Goal: Task Accomplishment & Management: Use online tool/utility

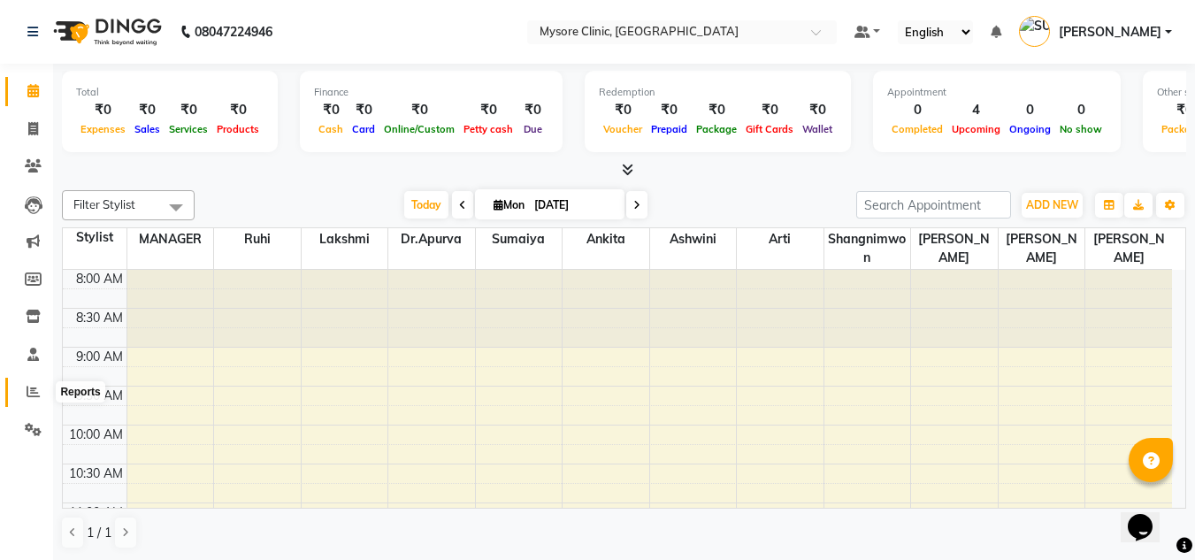
click at [29, 391] on icon at bounding box center [33, 391] width 13 height 13
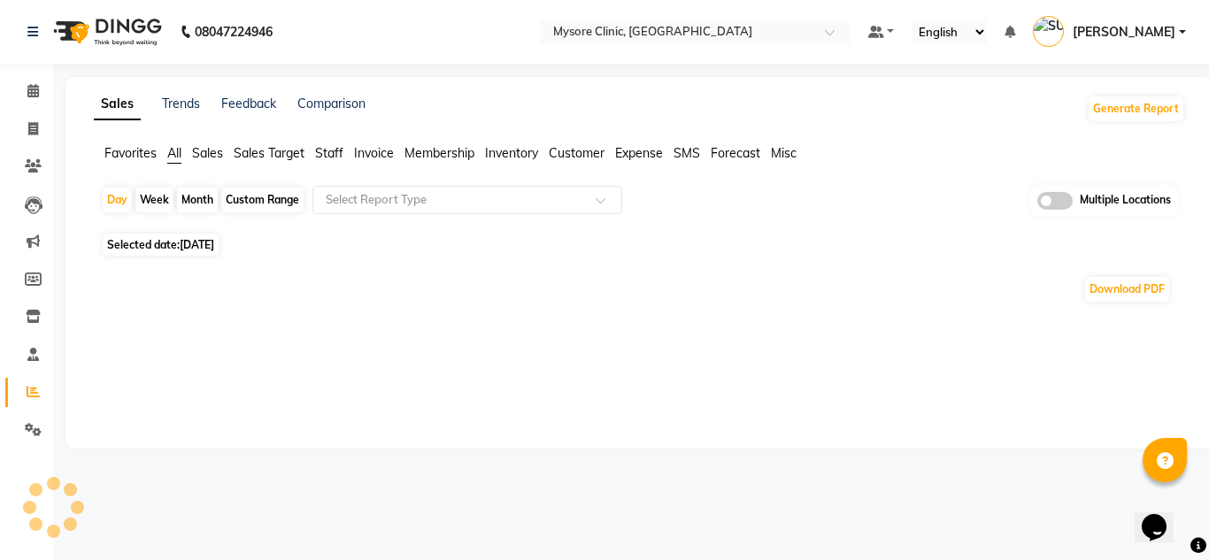
click at [247, 208] on div "Custom Range" at bounding box center [262, 200] width 82 height 25
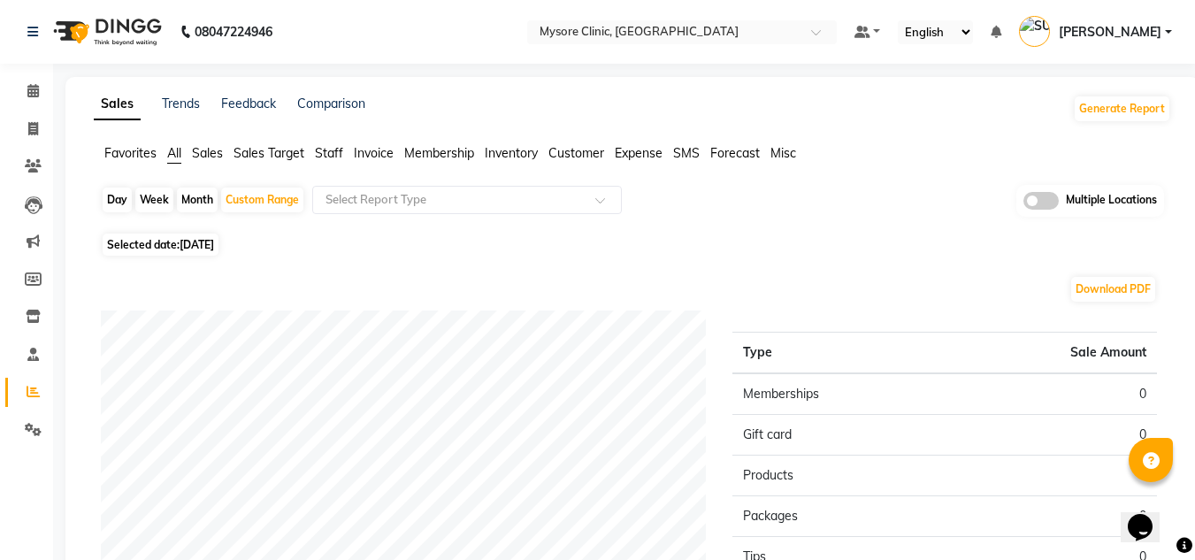
click at [203, 204] on div "Month" at bounding box center [197, 200] width 41 height 25
select select "9"
select select "2025"
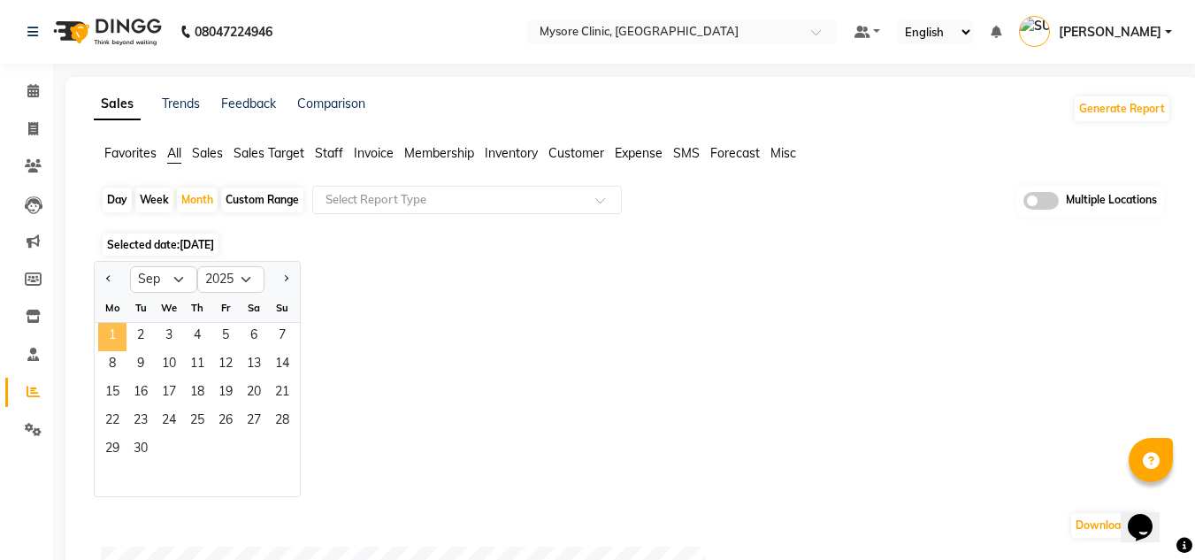
click at [108, 333] on span "1" at bounding box center [112, 337] width 28 height 28
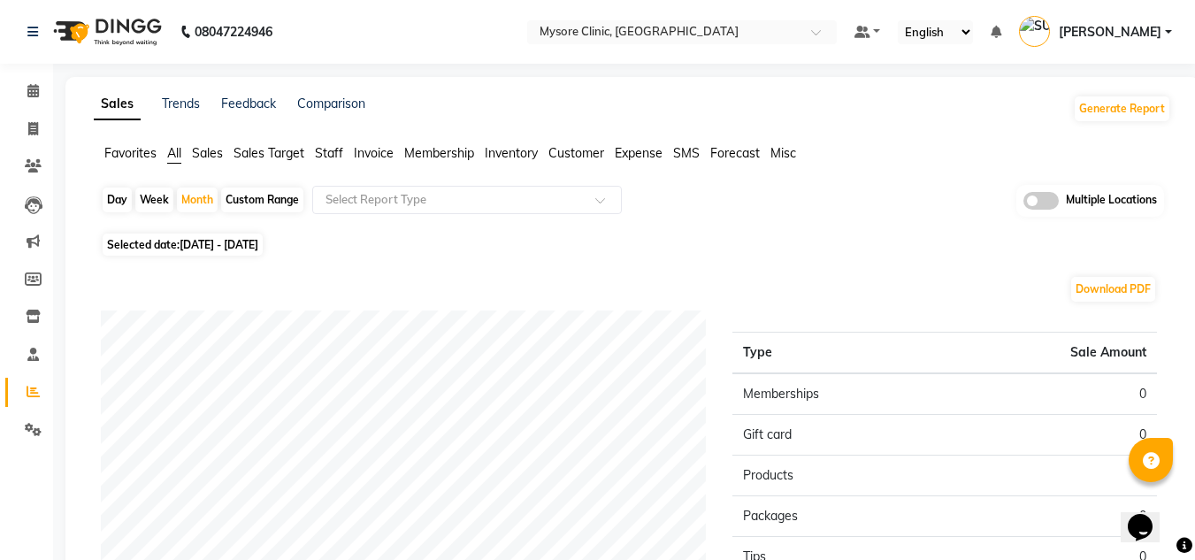
click at [1040, 205] on span at bounding box center [1041, 201] width 35 height 18
click at [1024, 203] on input "checkbox" at bounding box center [1024, 203] width 0 height 0
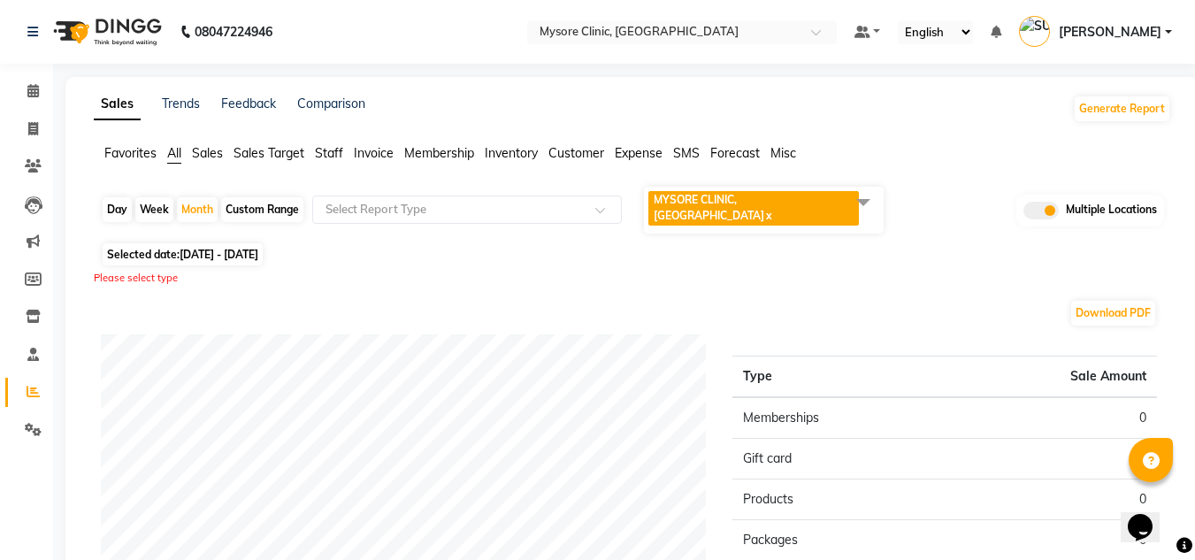
click at [205, 159] on span "Sales" at bounding box center [207, 153] width 31 height 16
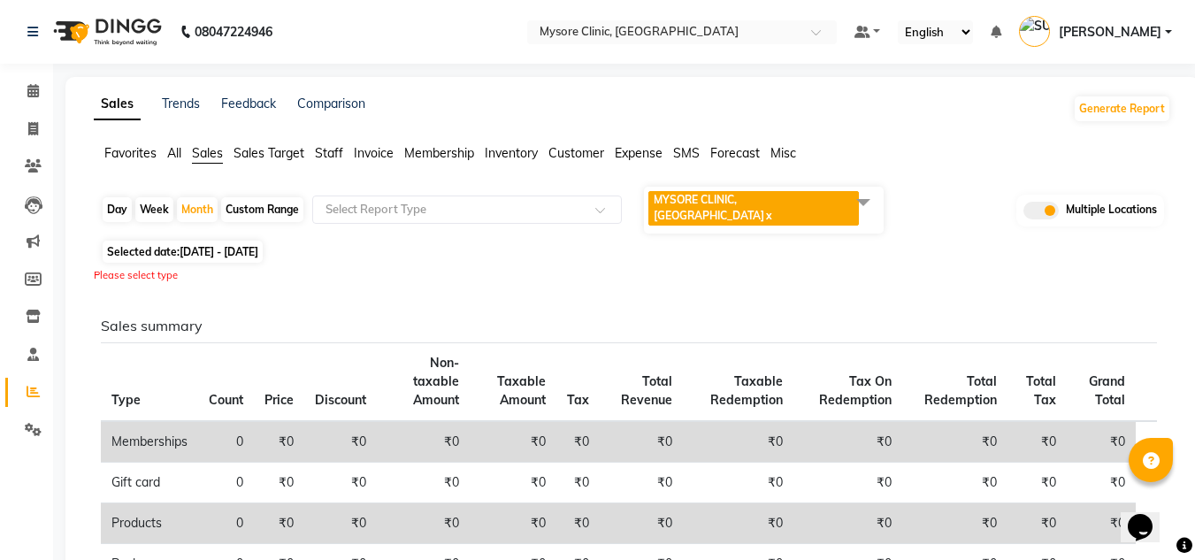
click at [270, 150] on span "Sales Target" at bounding box center [269, 153] width 71 height 16
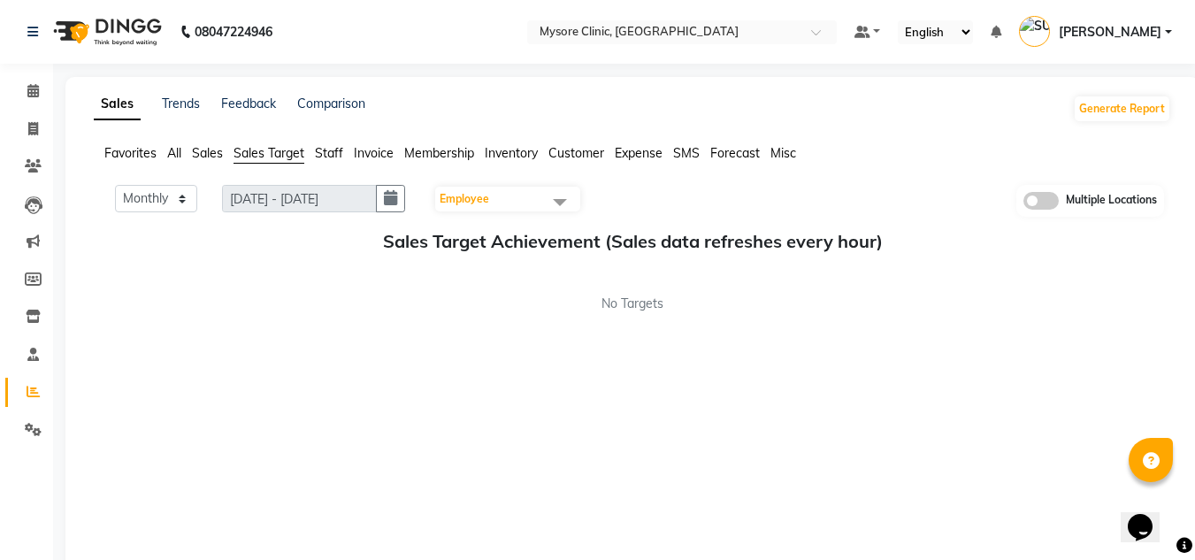
click at [329, 153] on span "Staff" at bounding box center [329, 153] width 28 height 16
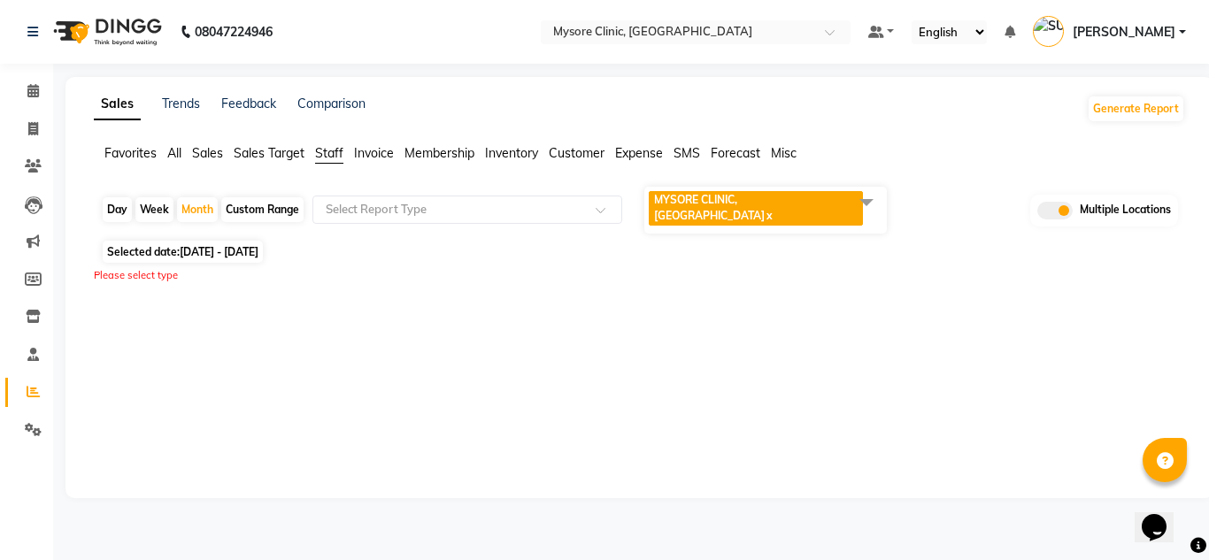
click at [188, 146] on ul "Favorites All Sales Sales Target Staff Invoice Membership Inventory Customer Ex…" at bounding box center [639, 153] width 1091 height 19
click at [173, 154] on span "All" at bounding box center [174, 153] width 14 height 16
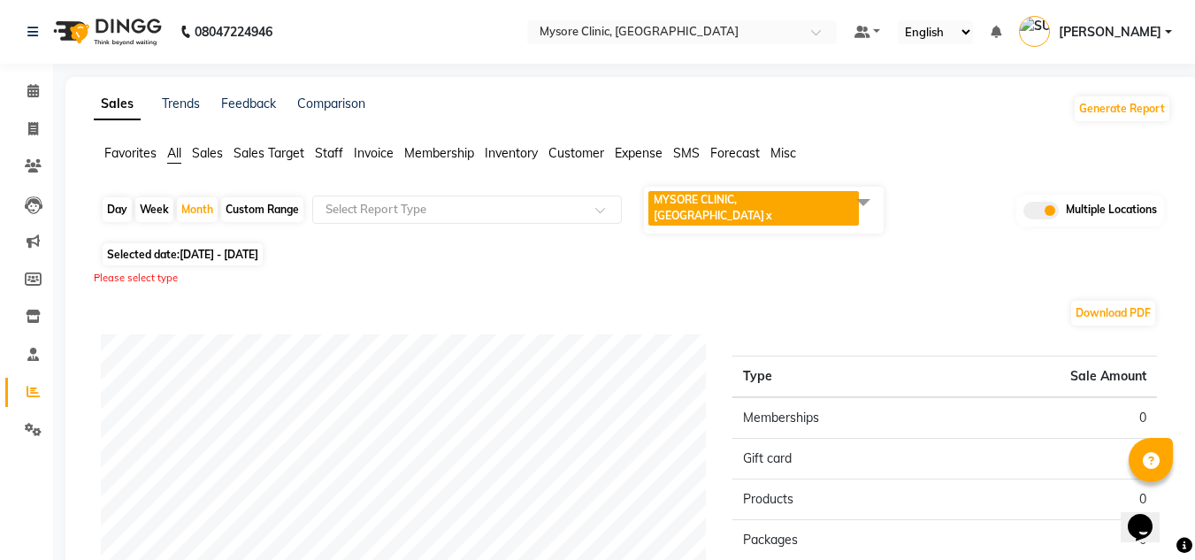
click at [1034, 205] on span at bounding box center [1041, 211] width 35 height 18
click at [1024, 213] on input "checkbox" at bounding box center [1024, 213] width 0 height 0
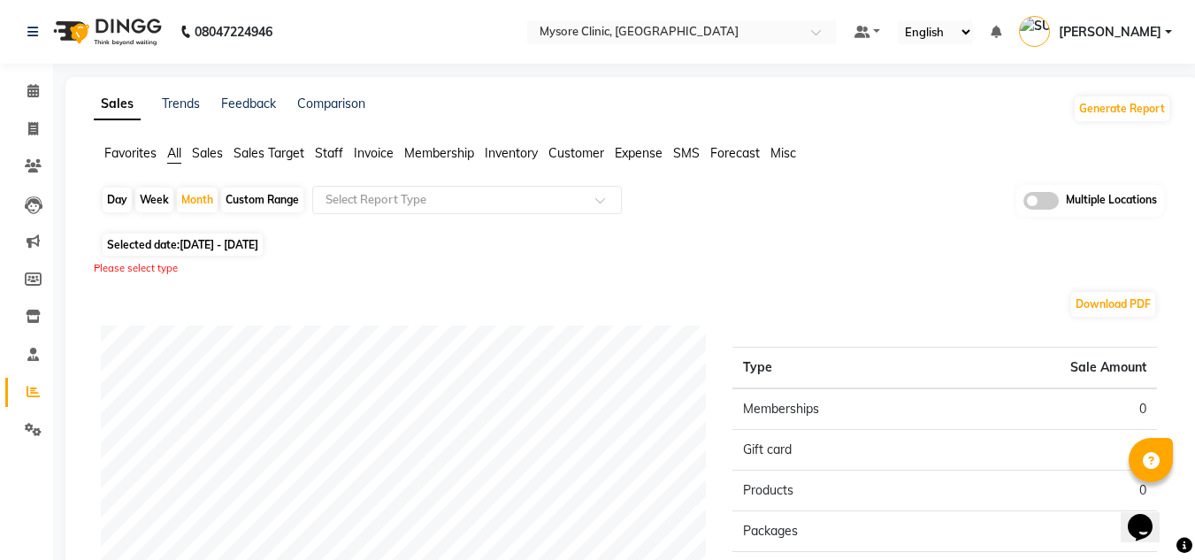
click at [1034, 205] on span at bounding box center [1041, 201] width 35 height 18
click at [1024, 203] on input "checkbox" at bounding box center [1024, 203] width 0 height 0
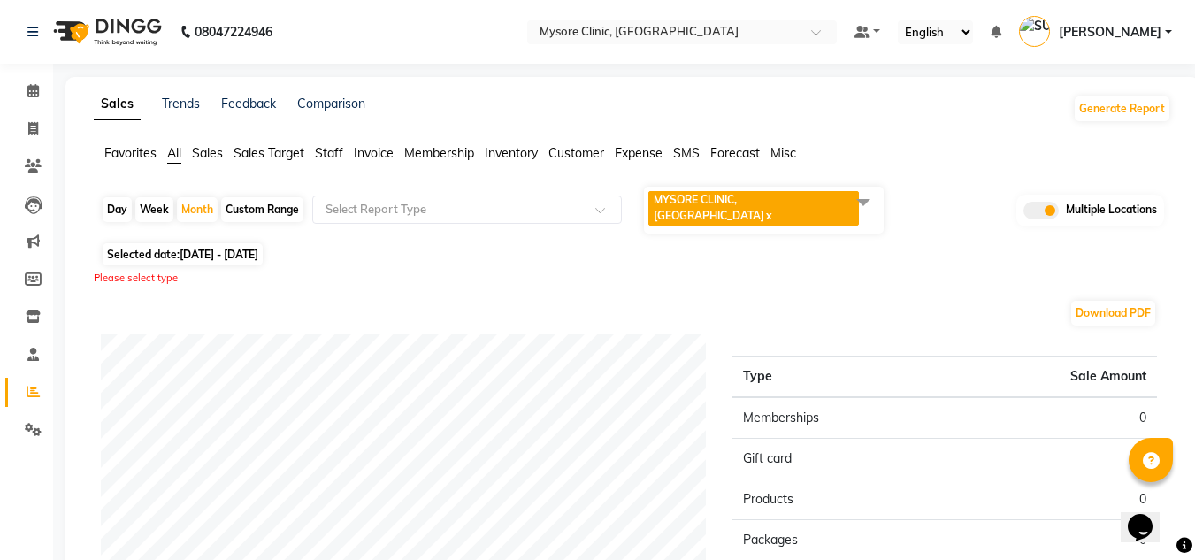
click at [764, 199] on span "MYSORE CLINIC, [GEOGRAPHIC_DATA]" at bounding box center [709, 207] width 111 height 29
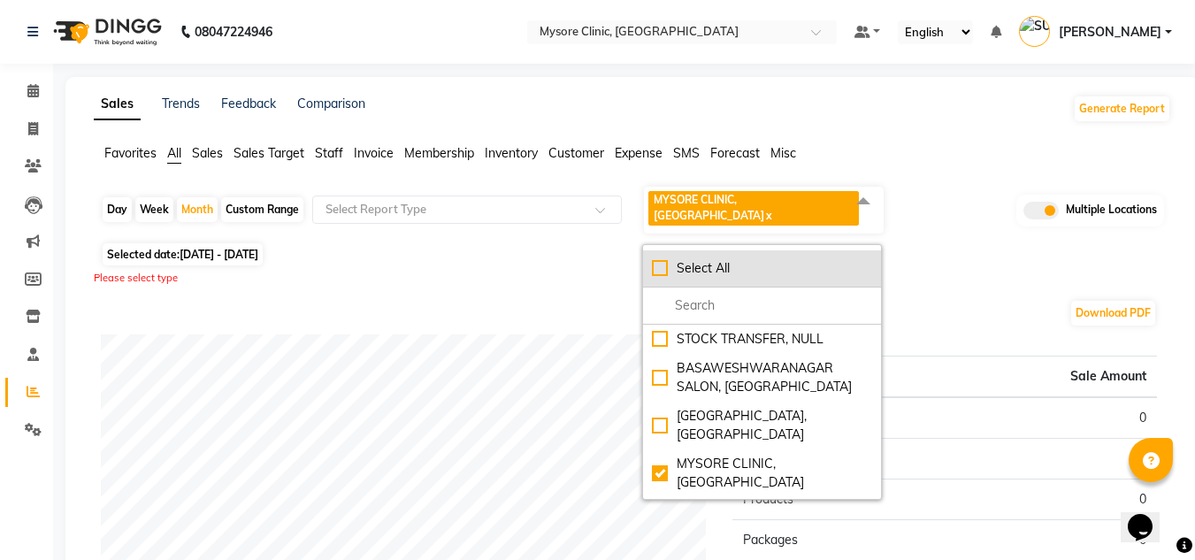
click at [660, 259] on div "Select All" at bounding box center [762, 268] width 220 height 19
checkbox input "true"
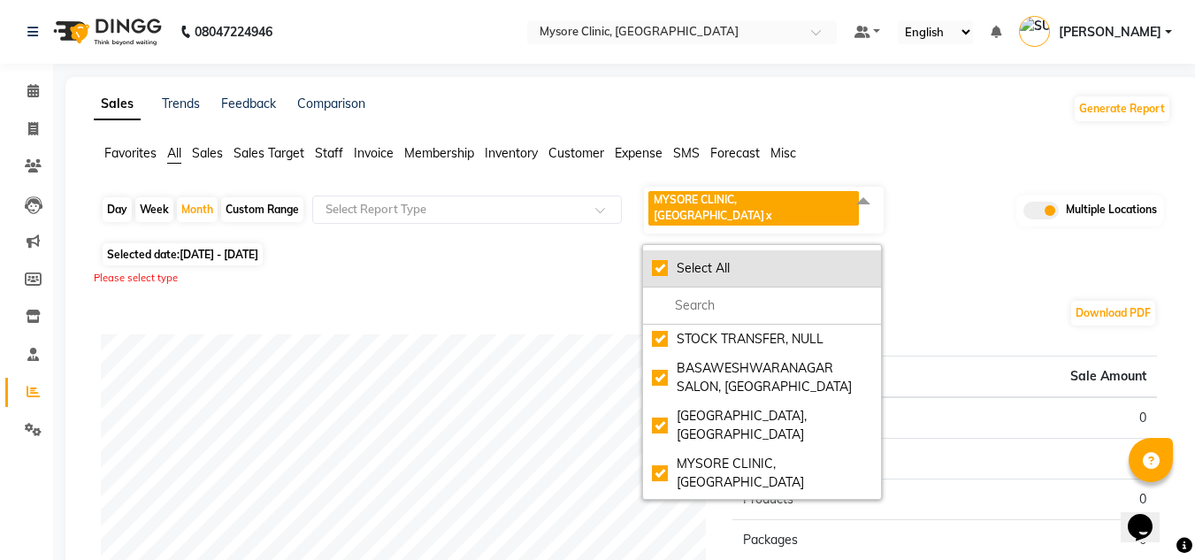
checkbox input "true"
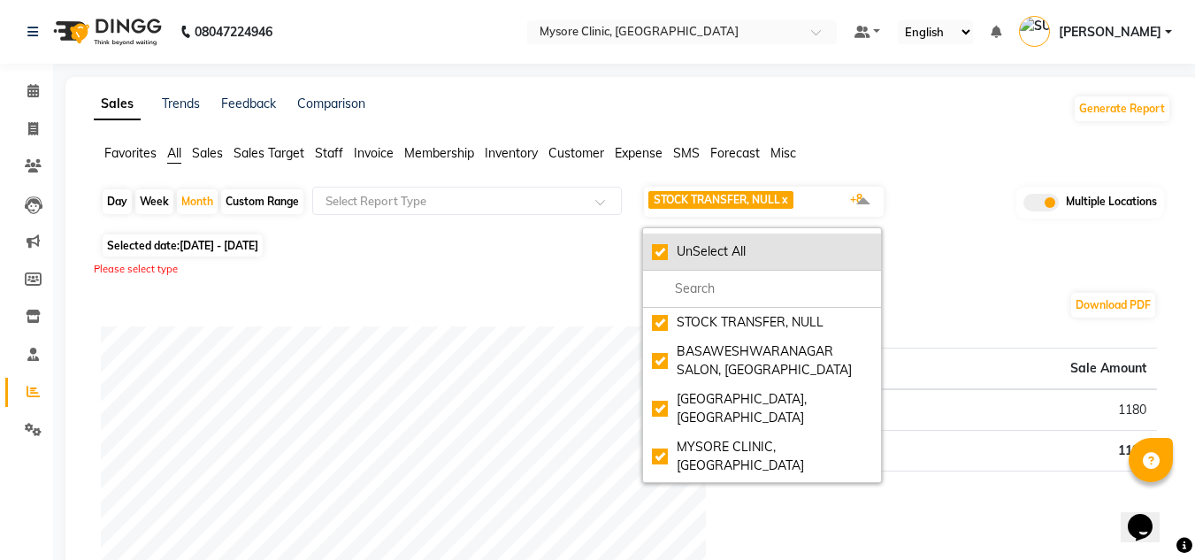
click at [660, 252] on div "UnSelect All" at bounding box center [762, 251] width 220 height 19
checkbox input "false"
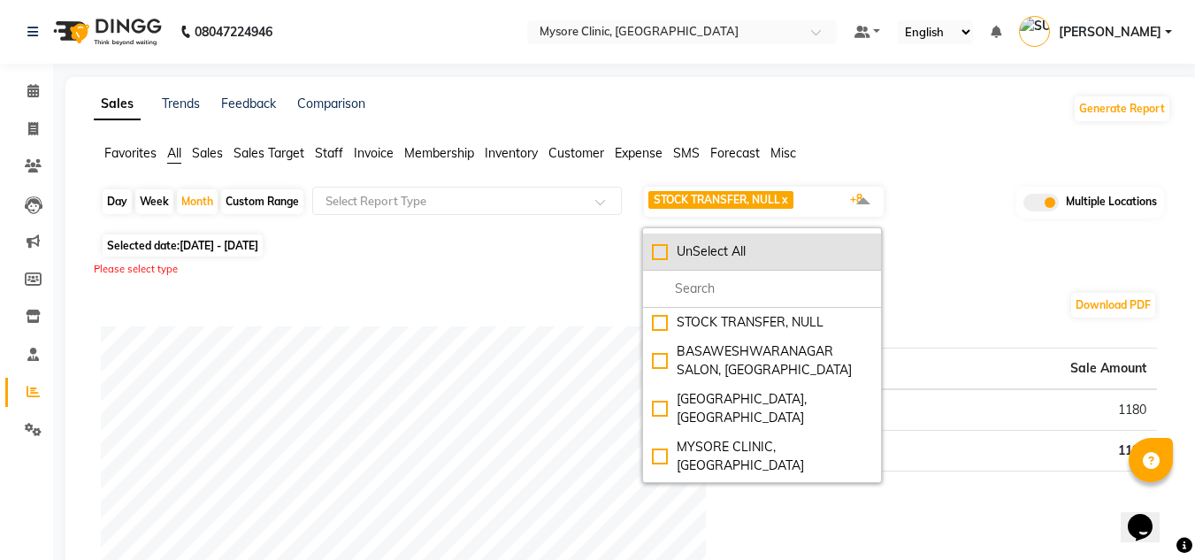
checkbox input "false"
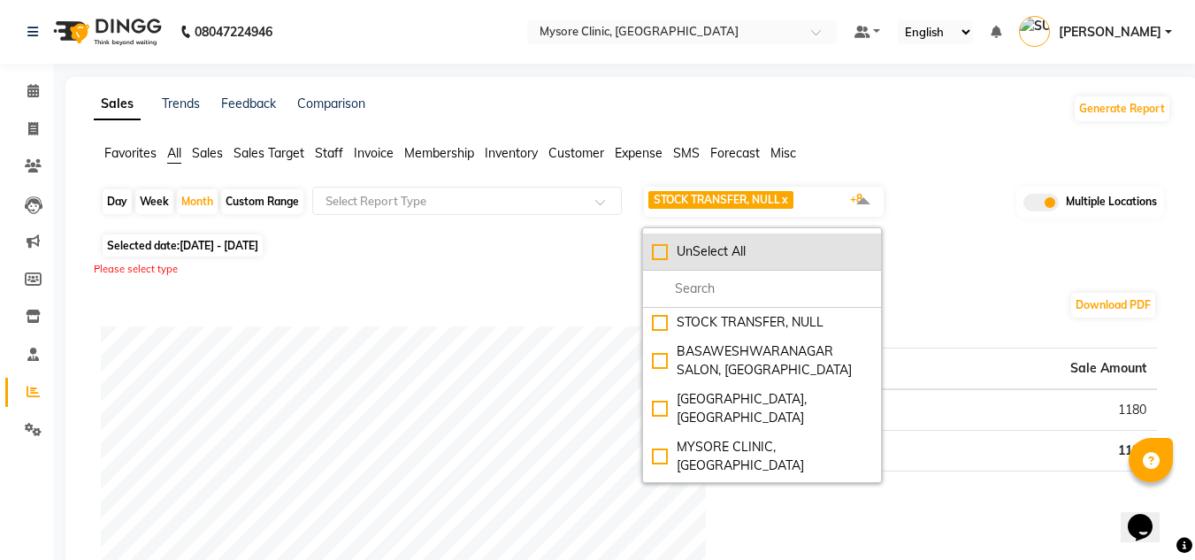
checkbox input "false"
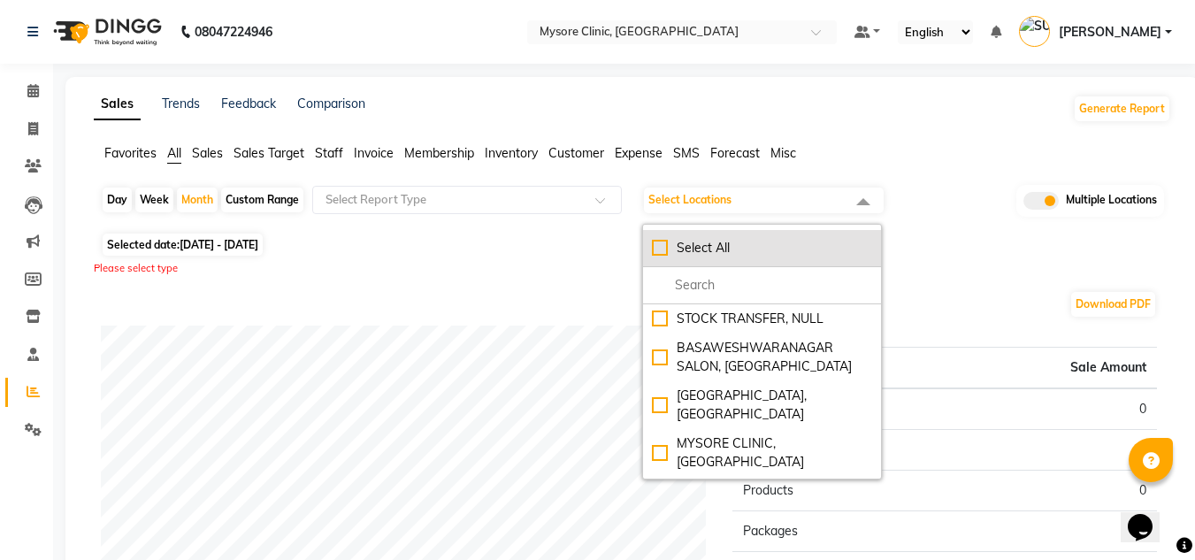
click at [660, 252] on div "Select All" at bounding box center [762, 248] width 220 height 19
checkbox input "true"
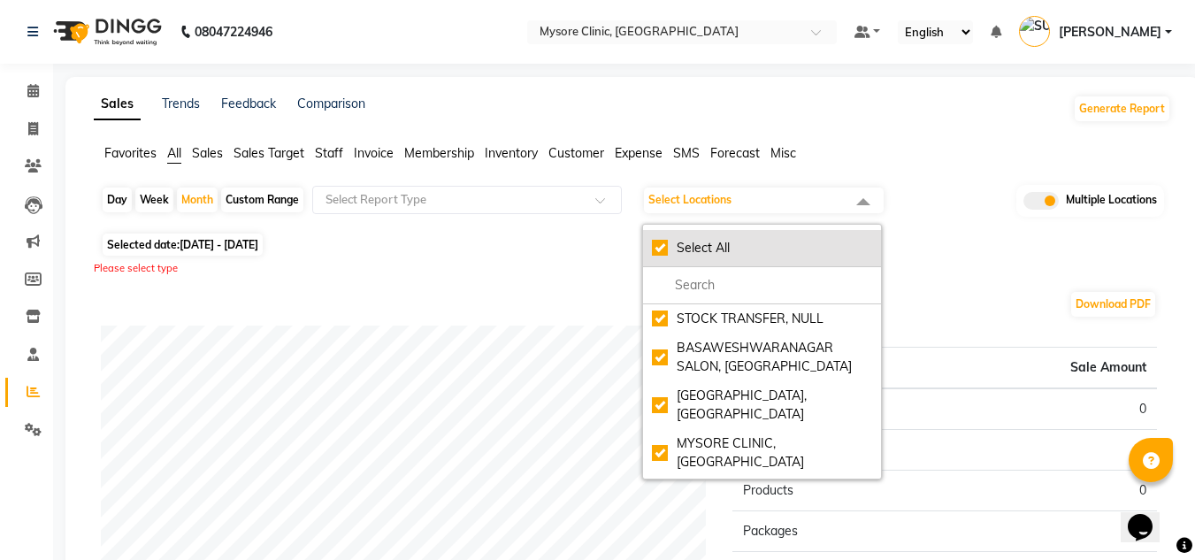
checkbox input "true"
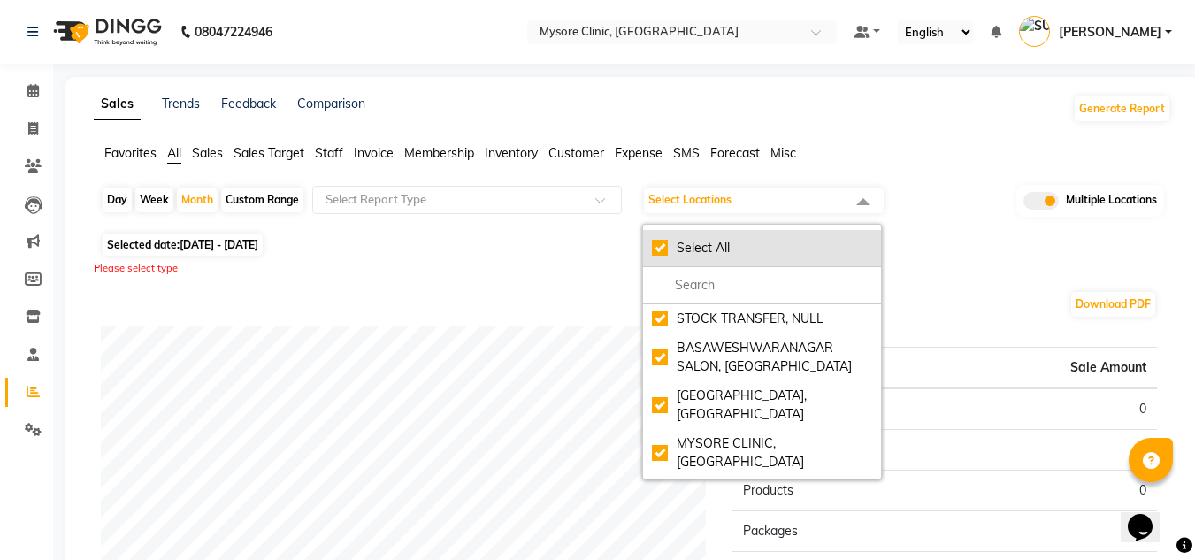
checkbox input "true"
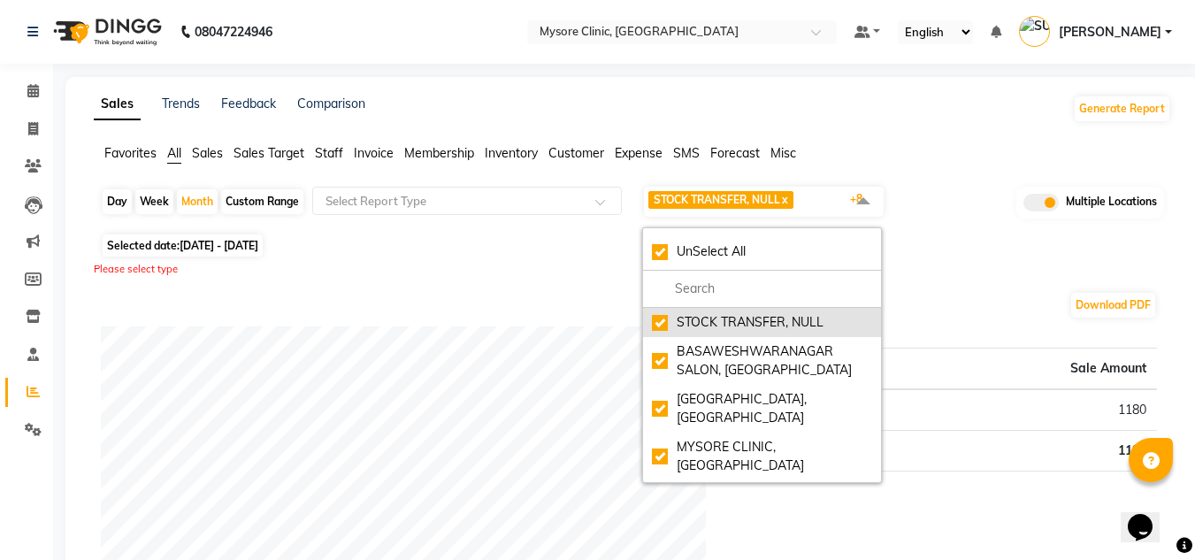
click at [664, 321] on div "STOCK TRANSFER, NULL" at bounding box center [762, 322] width 220 height 19
checkbox input "false"
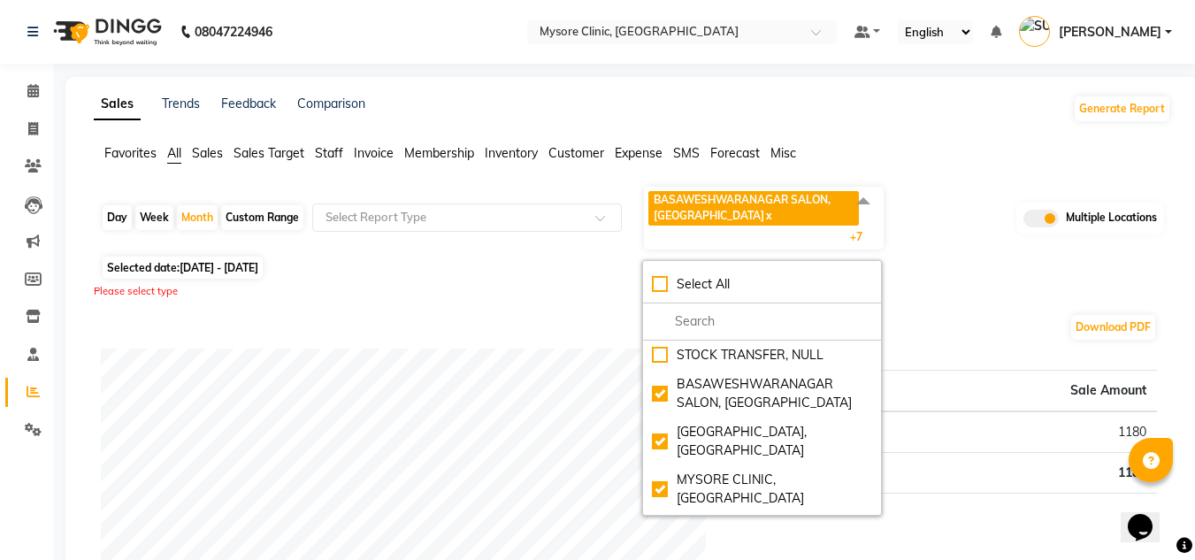
click at [971, 287] on div "Please select type" at bounding box center [633, 291] width 1078 height 15
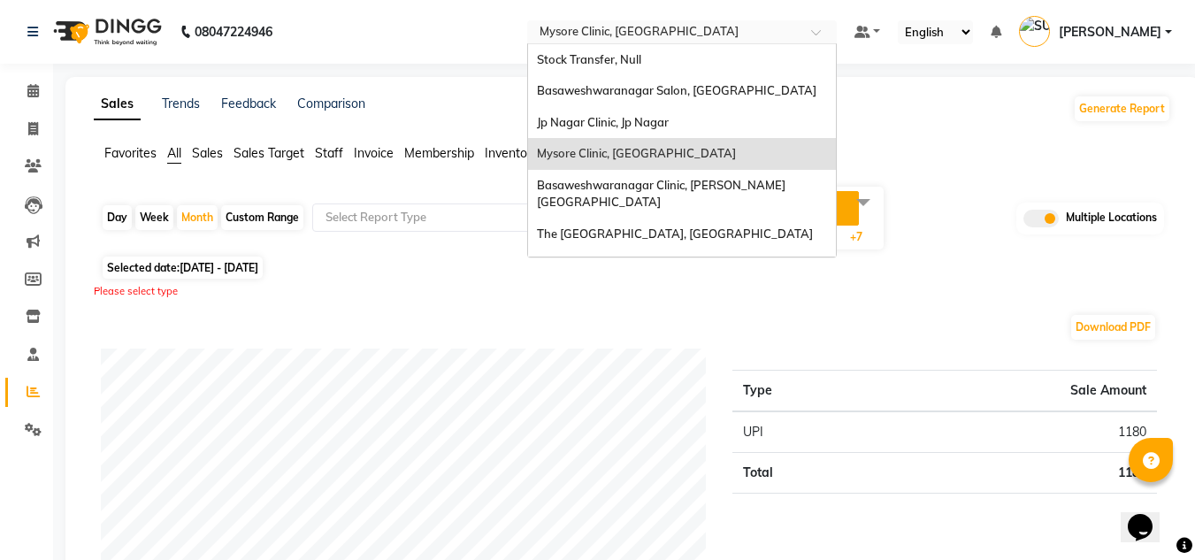
click at [700, 41] on input "text" at bounding box center [664, 34] width 257 height 18
click at [793, 30] on input "text" at bounding box center [664, 34] width 257 height 18
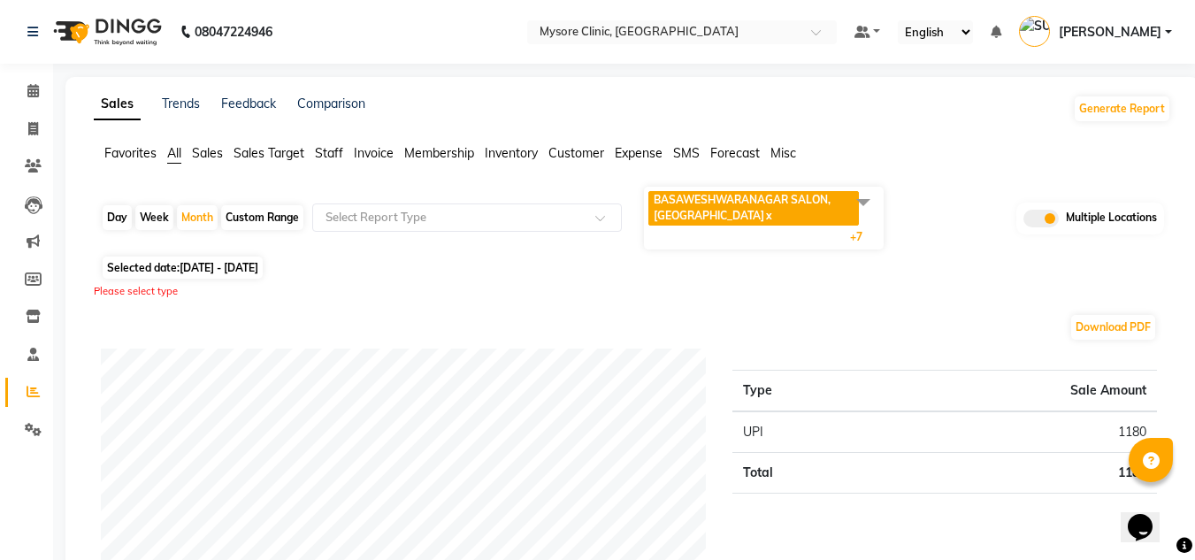
scroll to position [1, 0]
click at [891, 11] on nav "08047224946 Select Location × Mysore Clinic, Mysore Default Panel My Panel Engl…" at bounding box center [597, 31] width 1195 height 64
click at [971, 233] on div "Day Week Month Custom Range Select Report Type BASAWESHWARANAGAR SALON, [GEOGRA…" at bounding box center [632, 217] width 1063 height 66
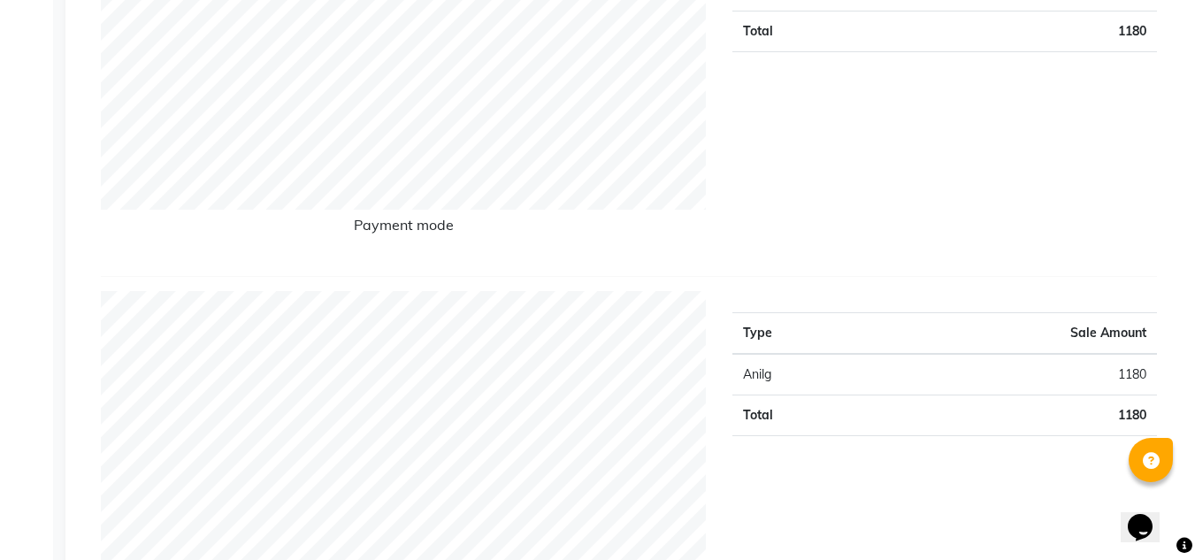
scroll to position [0, 0]
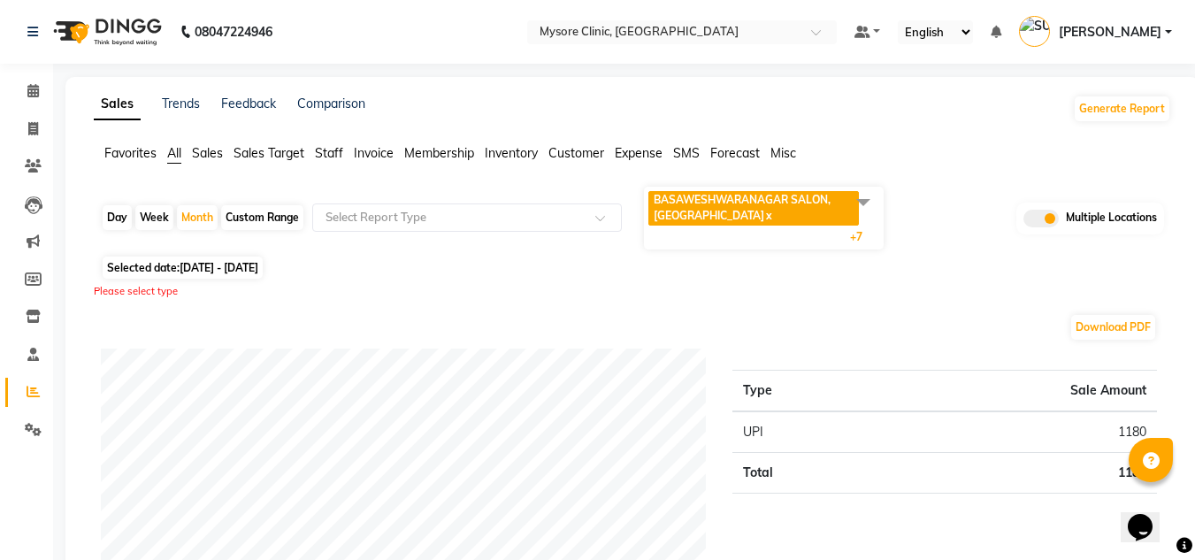
click at [976, 289] on div "Please select type" at bounding box center [633, 291] width 1078 height 15
click at [769, 59] on nav "08047224946 Select Location × Mysore Clinic, Mysore Default Panel My Panel Engl…" at bounding box center [597, 32] width 1195 height 64
click at [1010, 263] on div "Selected date: [DATE] - [DATE]" at bounding box center [636, 267] width 1071 height 19
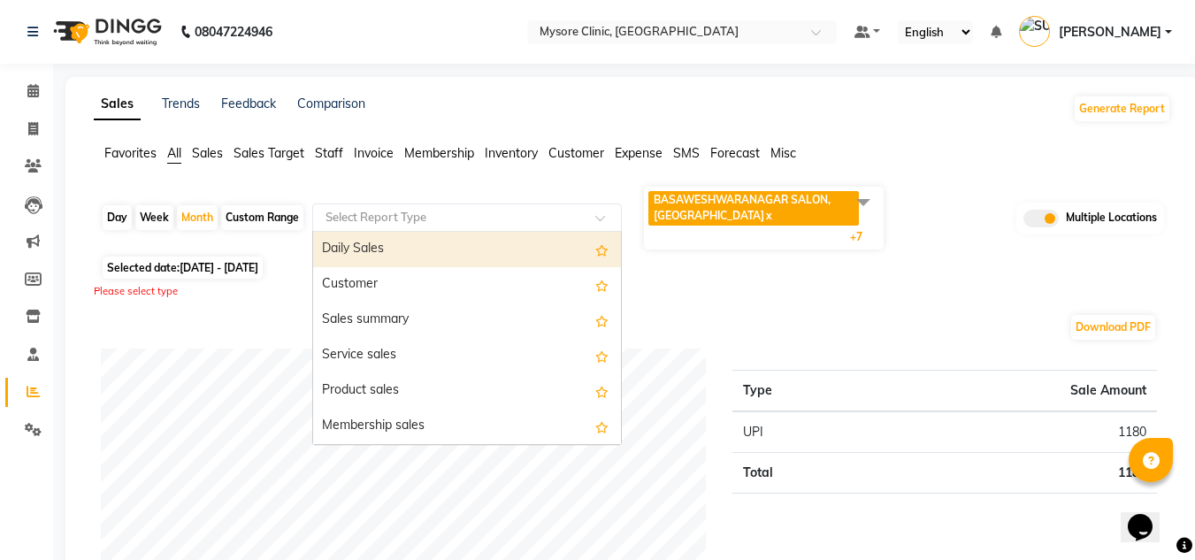
click at [580, 215] on div at bounding box center [467, 218] width 308 height 18
click at [553, 237] on div "Daily Sales" at bounding box center [467, 249] width 308 height 35
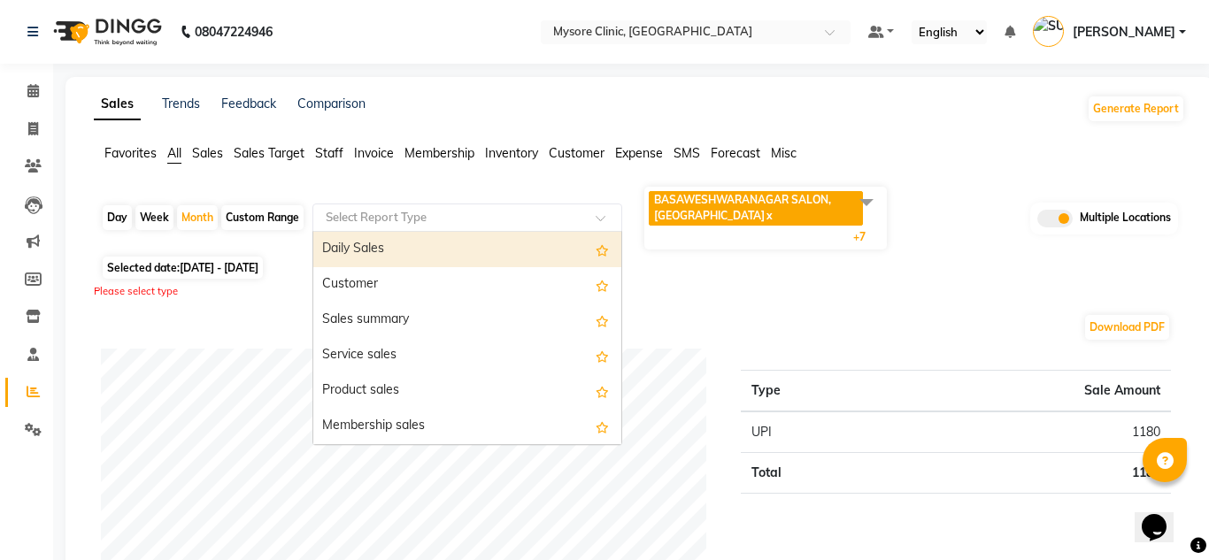
click at [553, 237] on div "Day Week Month Custom Range Select Report Type Daily Sales Customer Sales summa…" at bounding box center [639, 218] width 1077 height 66
select select "full_report"
select select "csv"
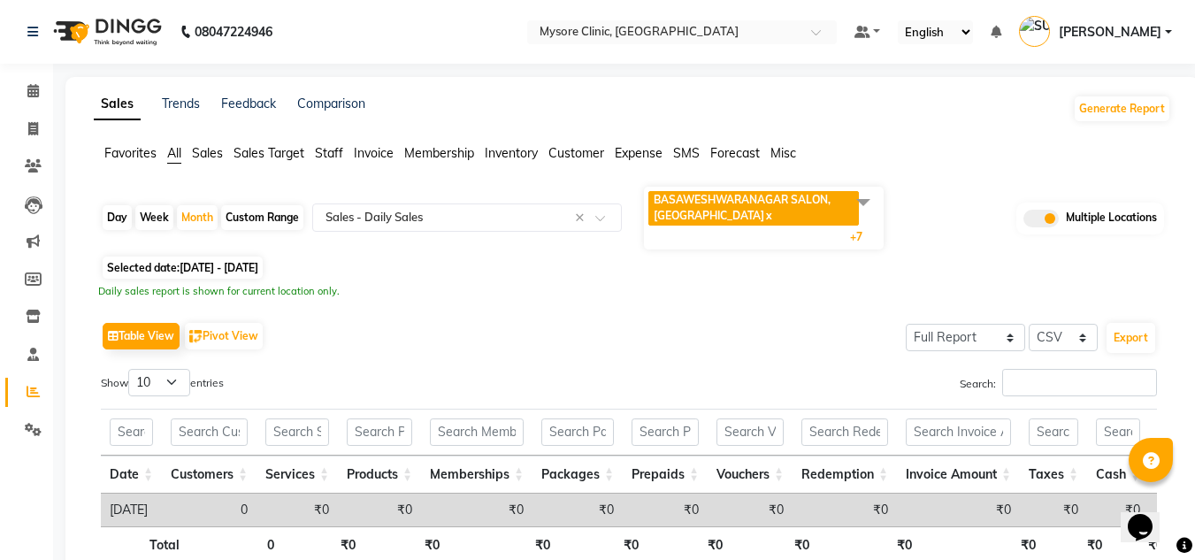
drag, startPoint x: 793, startPoint y: 327, endPoint x: 696, endPoint y: 300, distance: 100.3
click at [696, 300] on div "Day Week Month Custom Range Select Report Type × Sales - Daily Sales × BASAWESH…" at bounding box center [633, 400] width 1078 height 431
click at [213, 154] on span "Sales" at bounding box center [207, 153] width 31 height 16
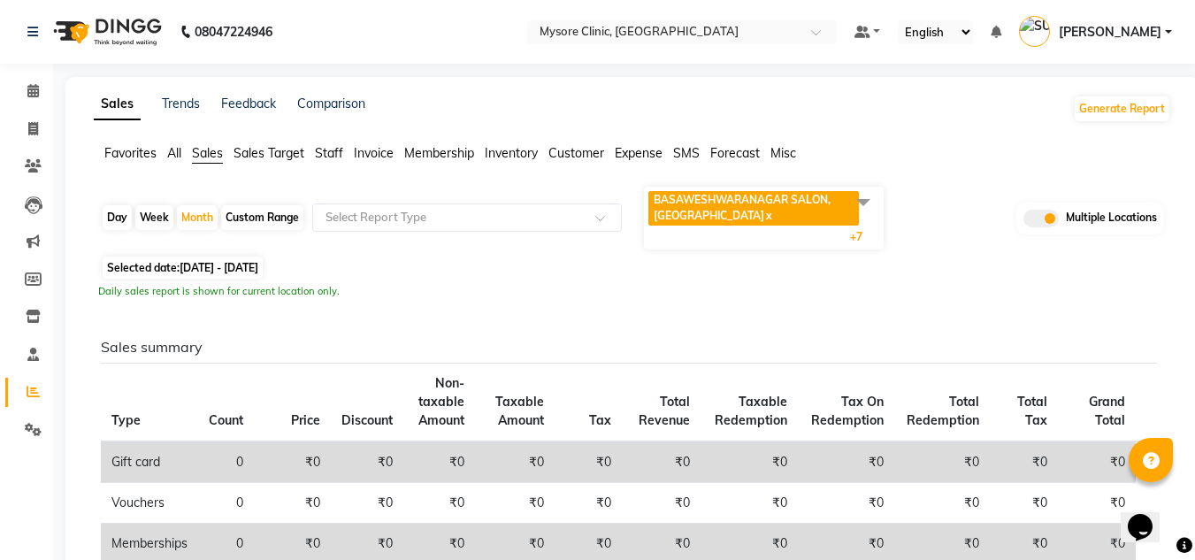
click at [449, 385] on span "Non-taxable Amount" at bounding box center [441, 401] width 46 height 53
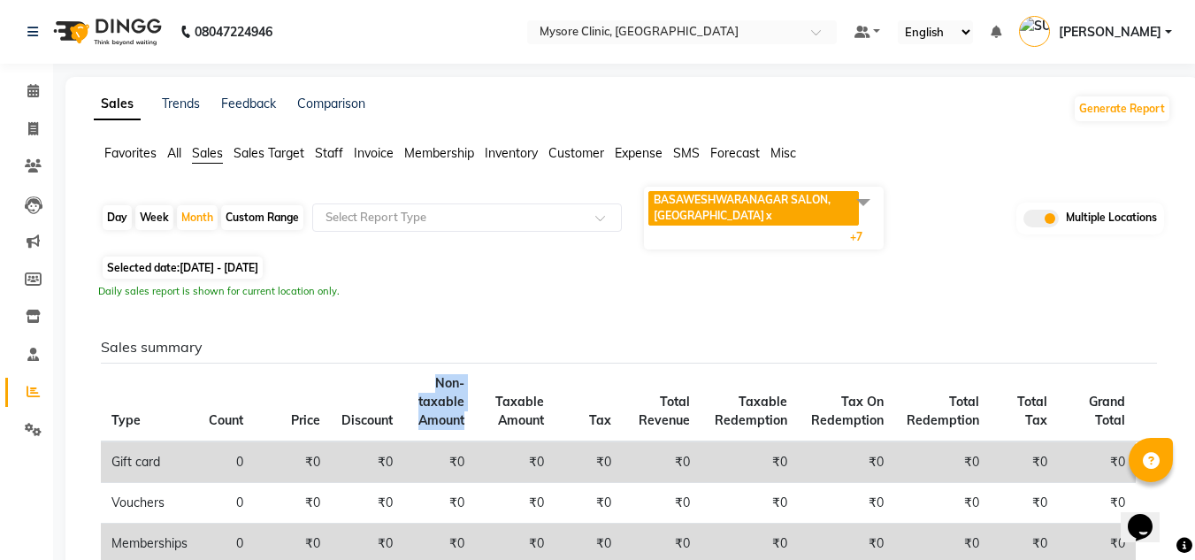
drag, startPoint x: 449, startPoint y: 385, endPoint x: 450, endPoint y: 376, distance: 8.9
click at [450, 376] on span "Non-taxable Amount" at bounding box center [441, 401] width 46 height 53
click at [454, 372] on th "Non-taxable Amount" at bounding box center [439, 402] width 72 height 79
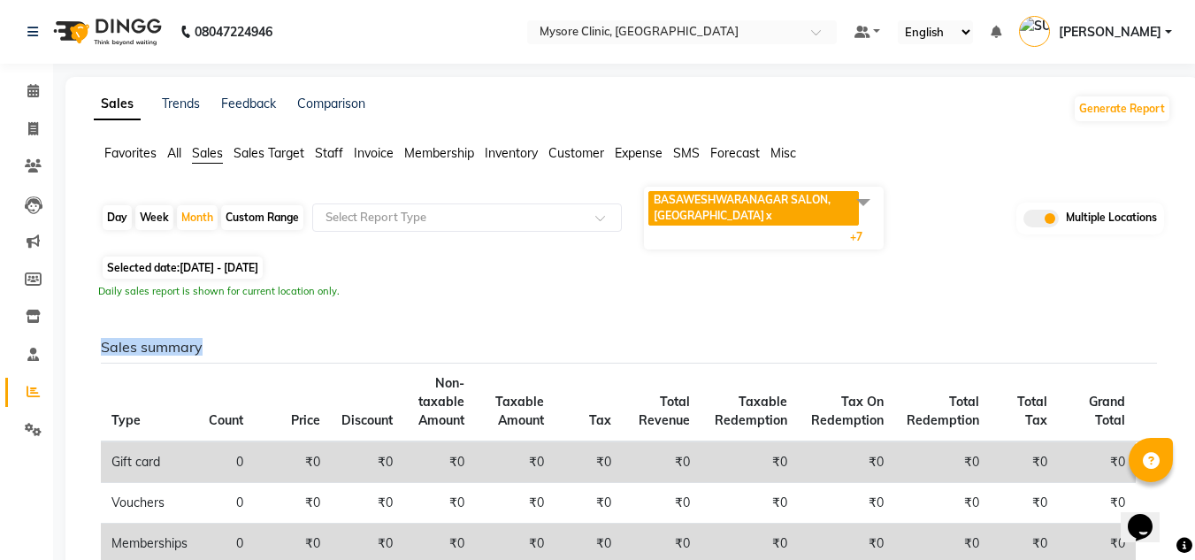
click at [844, 203] on span "BASAWESHWARANAGAR SALON, Basveshwarnagar x" at bounding box center [754, 208] width 211 height 35
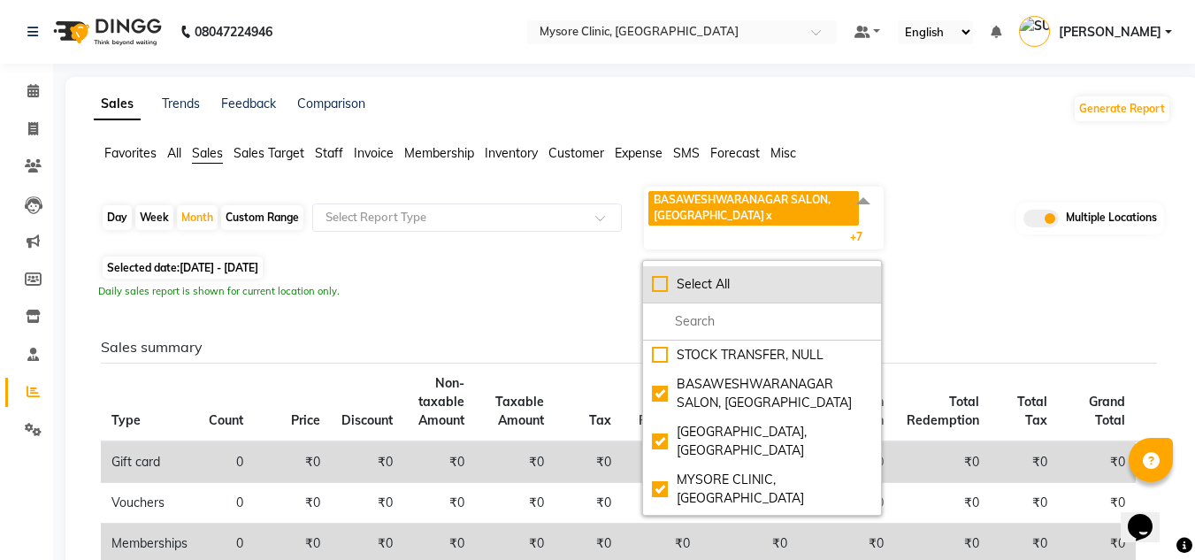
click at [668, 287] on div "Select All" at bounding box center [762, 284] width 220 height 19
checkbox input "true"
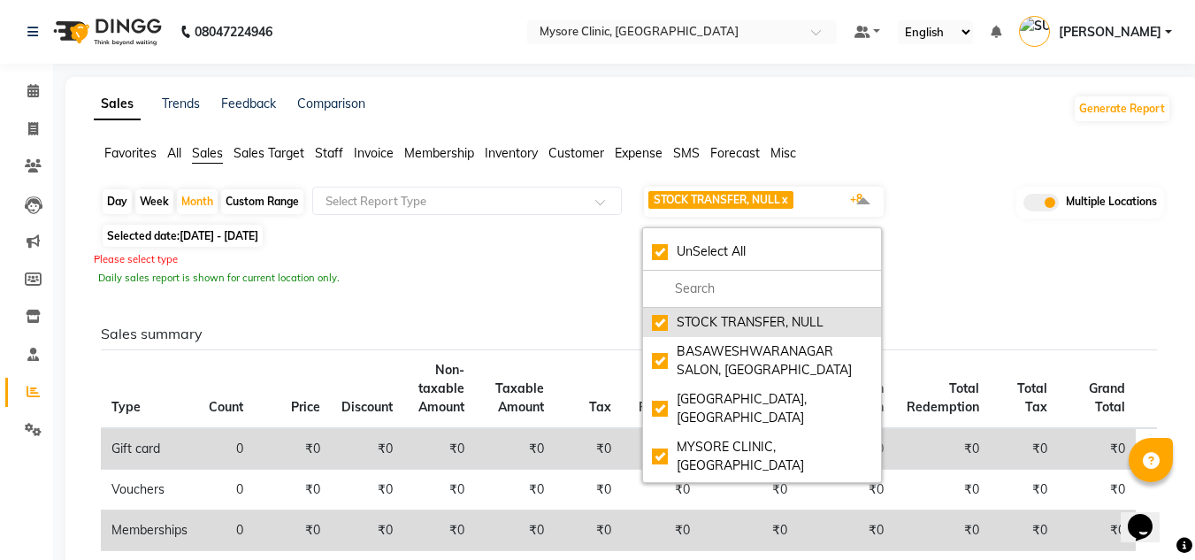
click at [663, 313] on div "STOCK TRANSFER, NULL" at bounding box center [762, 322] width 220 height 19
checkbox input "false"
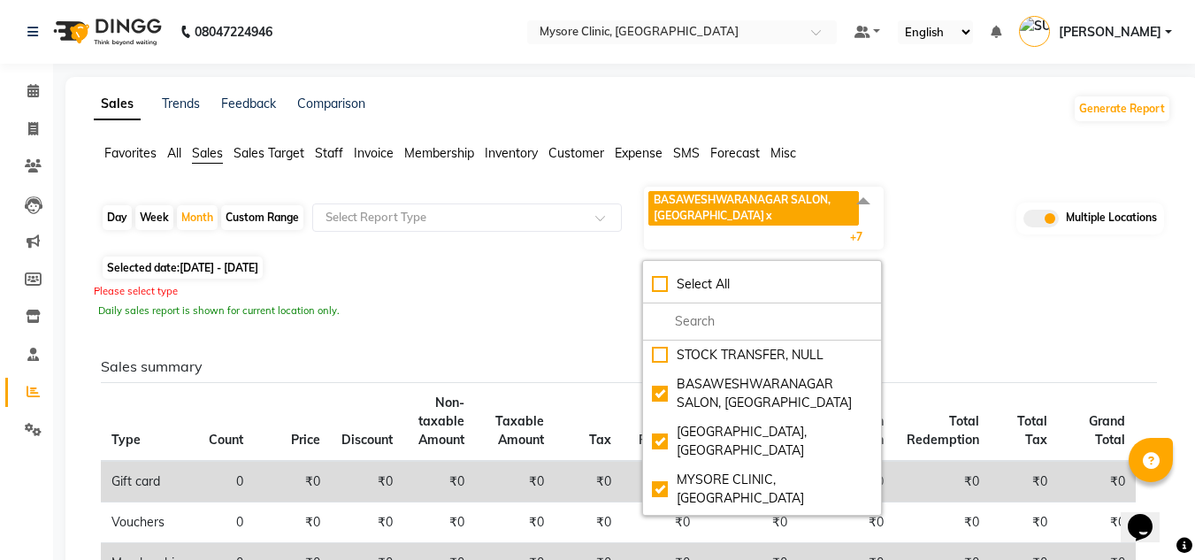
click at [172, 153] on span "All" at bounding box center [174, 153] width 14 height 16
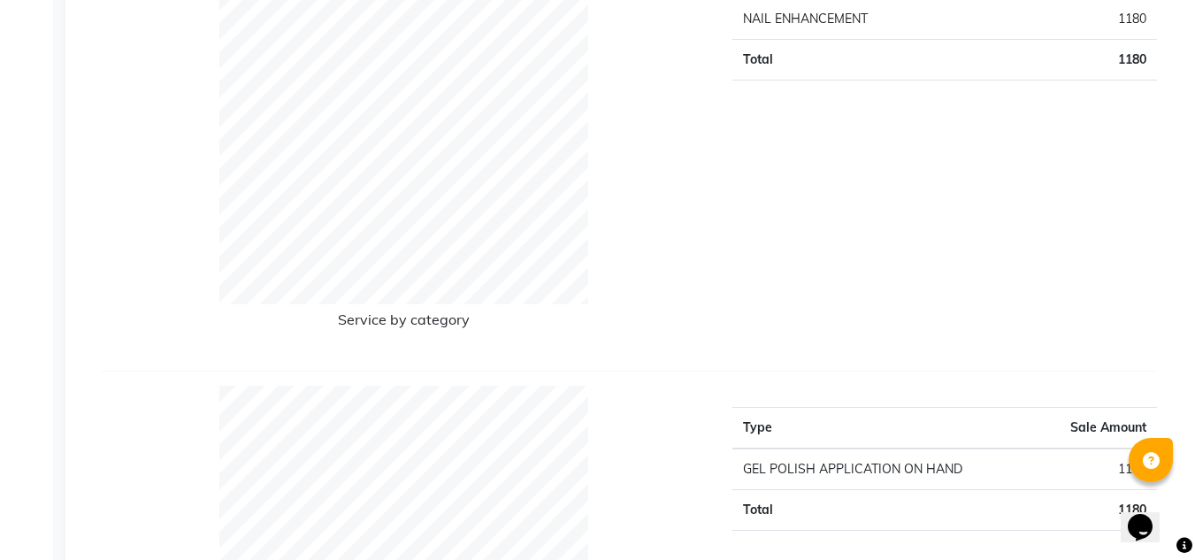
scroll to position [2468, 0]
